Goal: Complete application form

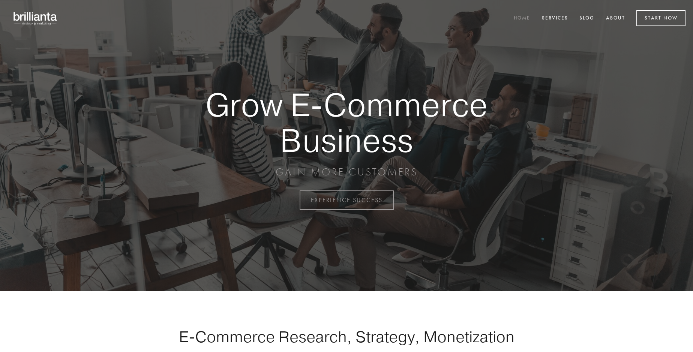
scroll to position [1965, 0]
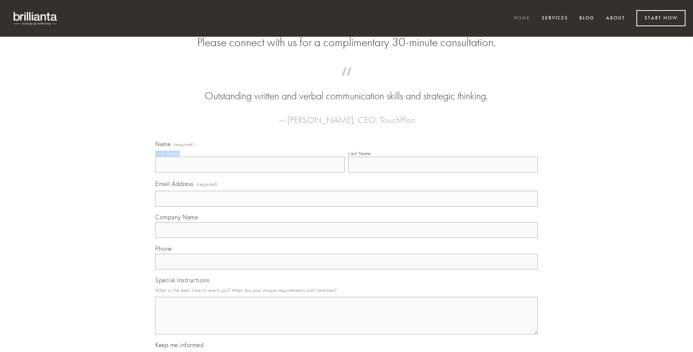
type input "[PERSON_NAME]"
click at [443, 172] on input "Last Name" at bounding box center [442, 165] width 189 height 16
type input "[PERSON_NAME]"
click at [346, 207] on input "Email Address (required)" at bounding box center [346, 199] width 382 height 16
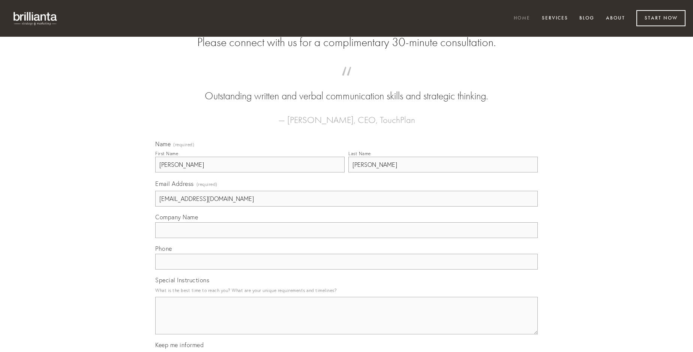
type input "[EMAIL_ADDRESS][DOMAIN_NAME]"
click at [346, 238] on input "Company Name" at bounding box center [346, 230] width 382 height 16
type input "baiulus"
click at [346, 270] on input "text" at bounding box center [346, 262] width 382 height 16
click at [346, 322] on textarea "Special Instructions" at bounding box center [346, 315] width 382 height 37
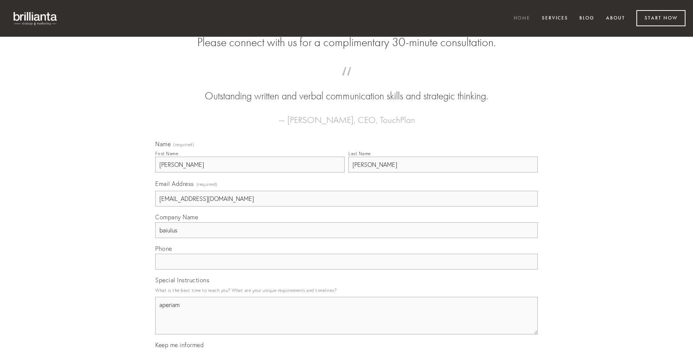
type textarea "aperiam"
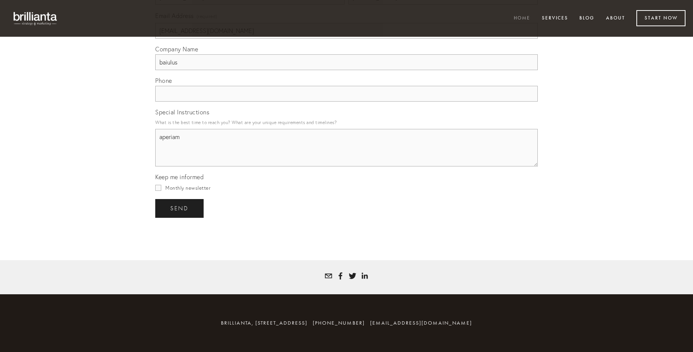
click at [180, 208] on span "send" at bounding box center [179, 208] width 18 height 7
